Goal: Understand process/instructions: Learn how to perform a task or action

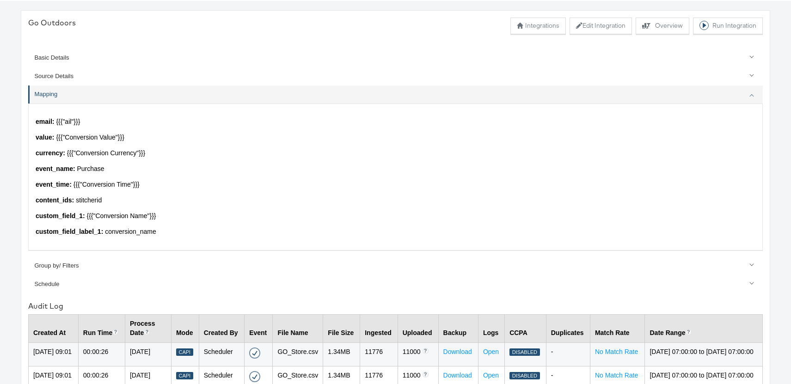
scroll to position [35, 0]
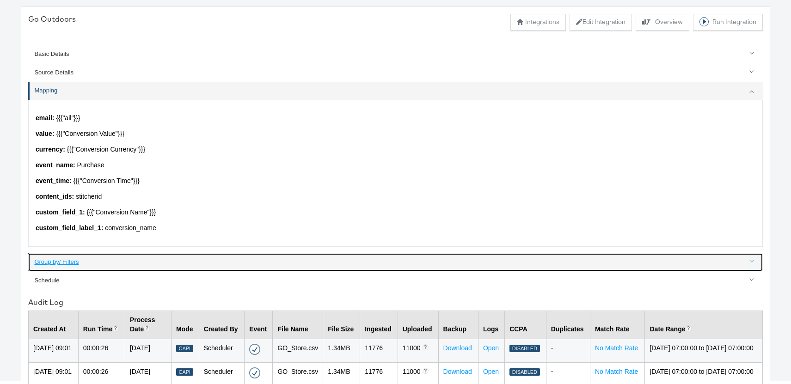
click at [62, 261] on div "Group by/ Filters" at bounding box center [396, 262] width 724 height 9
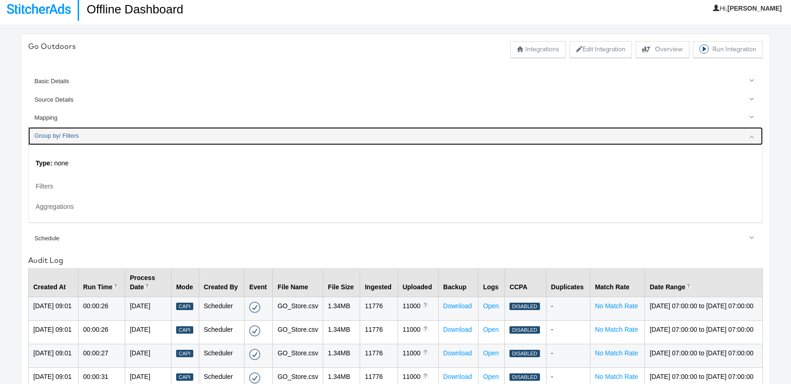
scroll to position [0, 0]
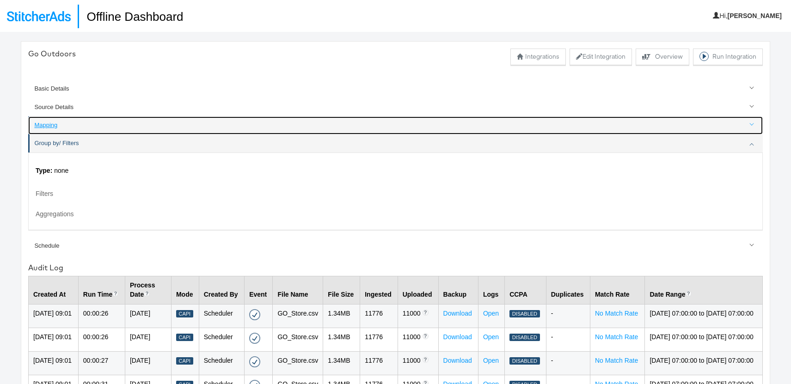
click at [46, 128] on div "Mapping" at bounding box center [396, 125] width 724 height 9
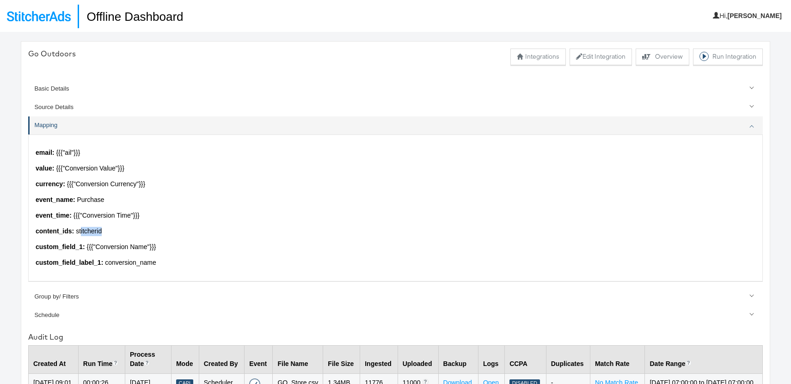
drag, startPoint x: 80, startPoint y: 231, endPoint x: 109, endPoint y: 232, distance: 28.2
click at [109, 232] on p "content_ids : stitcherid" at bounding box center [396, 231] width 720 height 9
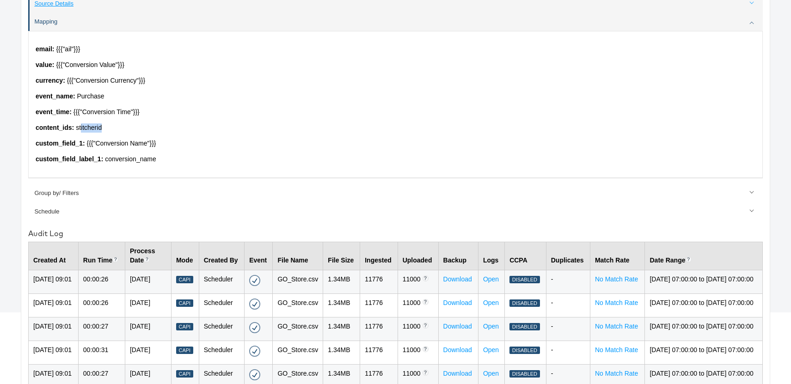
scroll to position [103, 0]
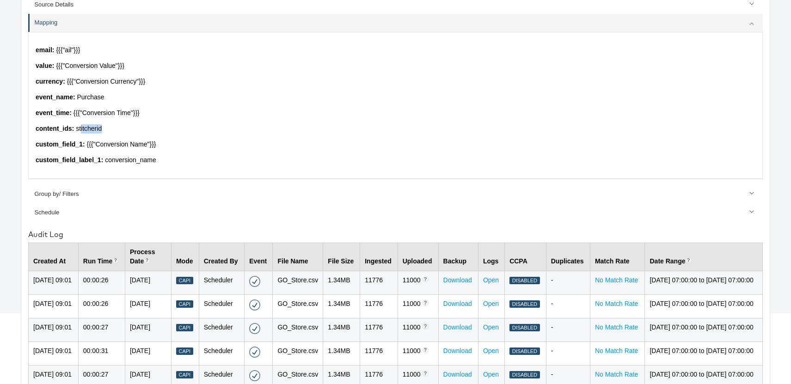
click at [103, 129] on p "content_ids : stitcherid" at bounding box center [396, 128] width 720 height 9
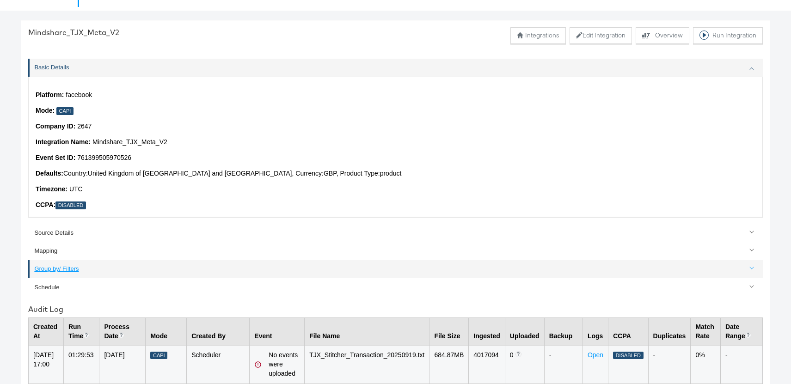
scroll to position [22, 0]
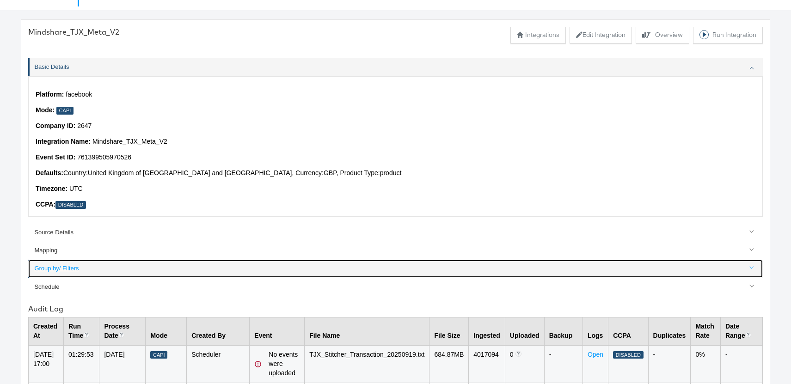
click at [65, 268] on div "Group by/ Filters" at bounding box center [396, 268] width 724 height 9
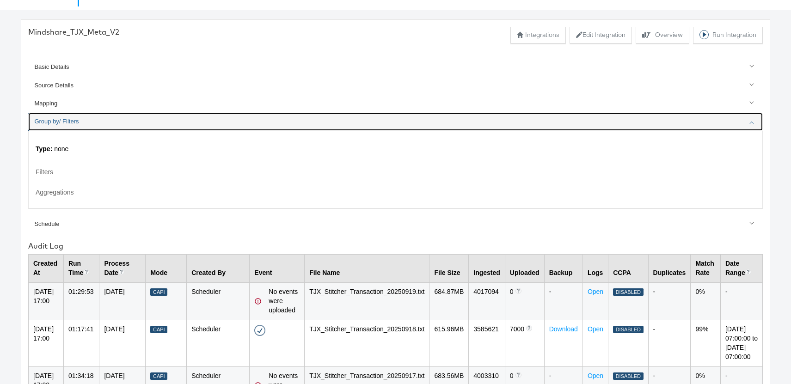
scroll to position [0, 0]
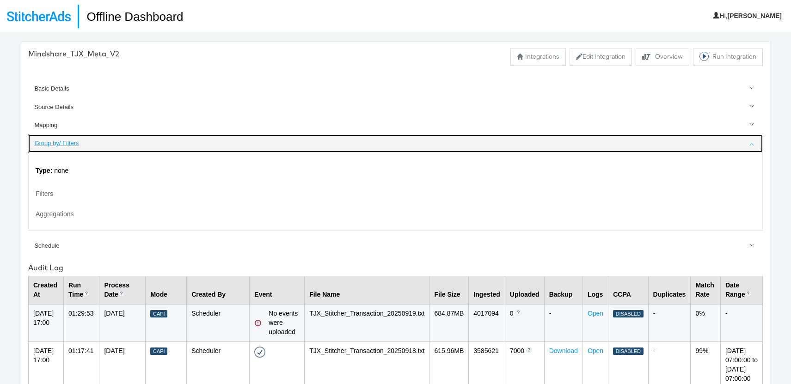
click at [53, 144] on div "Group by/ Filters" at bounding box center [396, 143] width 724 height 9
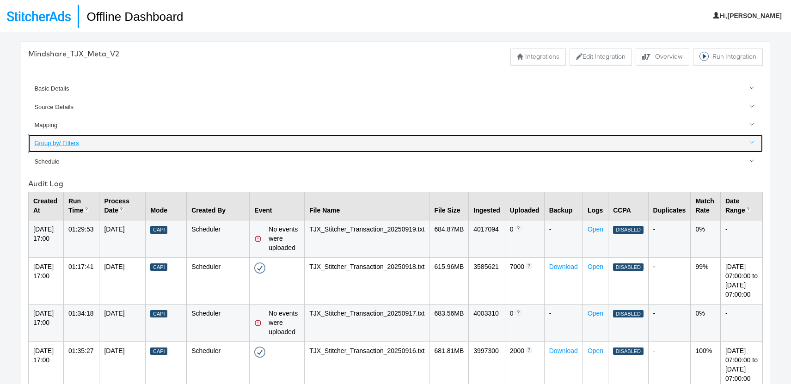
click at [52, 142] on div "Group by/ Filters" at bounding box center [396, 143] width 724 height 9
